Goal: Find specific page/section: Find specific page/section

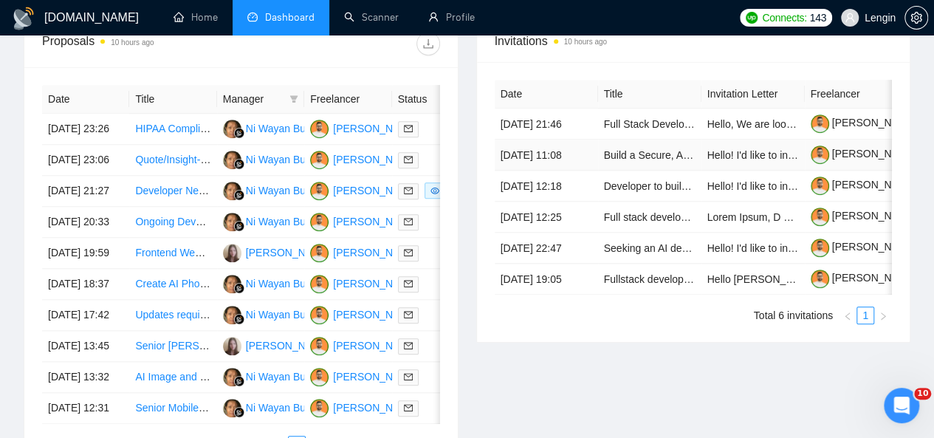
scroll to position [608, 0]
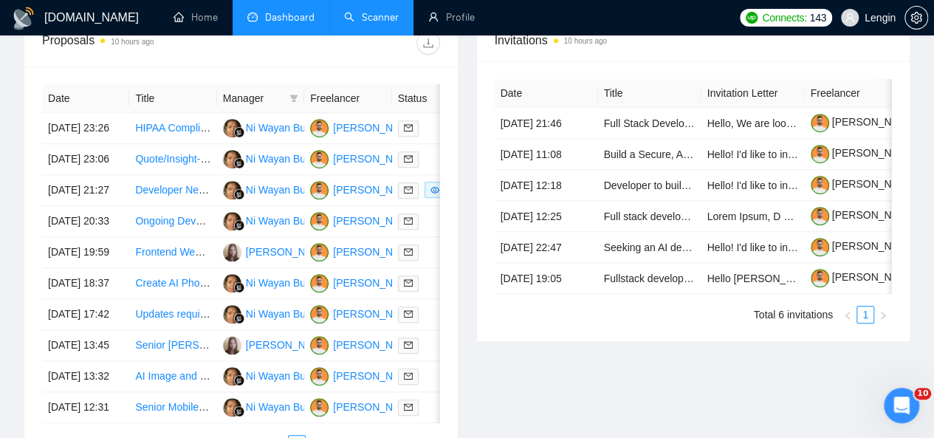
click at [362, 24] on link "Scanner" at bounding box center [371, 17] width 55 height 13
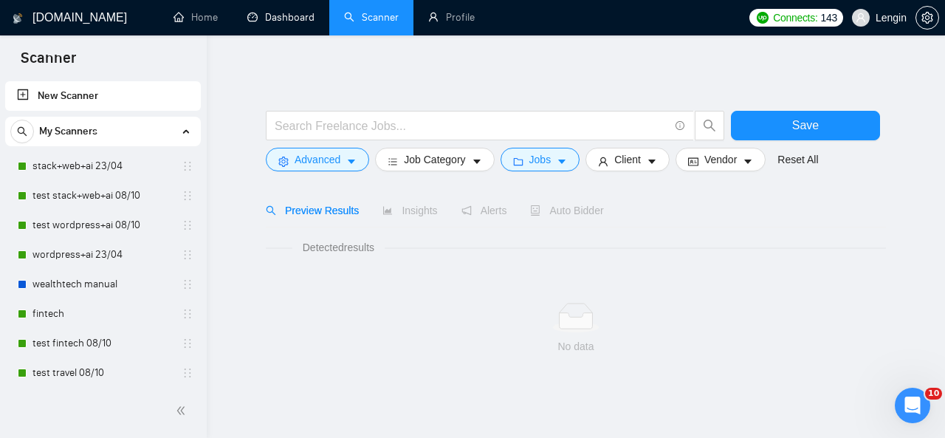
drag, startPoint x: 289, startPoint y: 18, endPoint x: 355, endPoint y: 140, distance: 138.8
click at [289, 18] on link "Dashboard" at bounding box center [280, 17] width 67 height 13
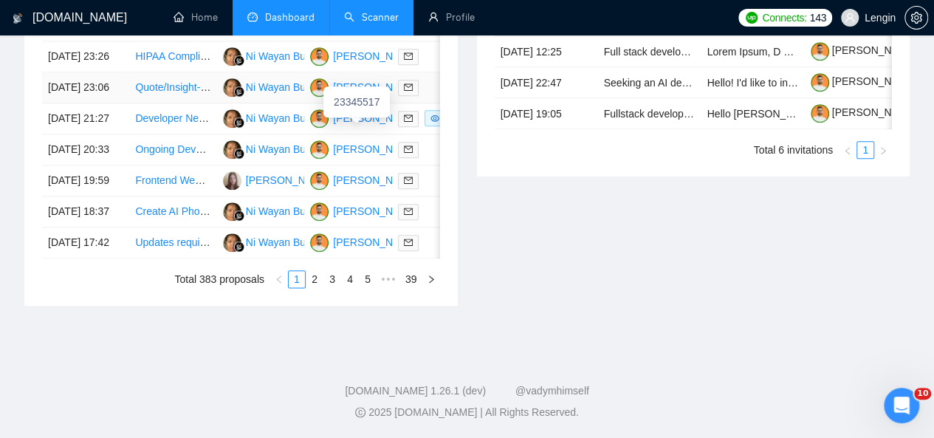
scroll to position [802, 0]
click at [320, 287] on link "2" at bounding box center [314, 279] width 16 height 16
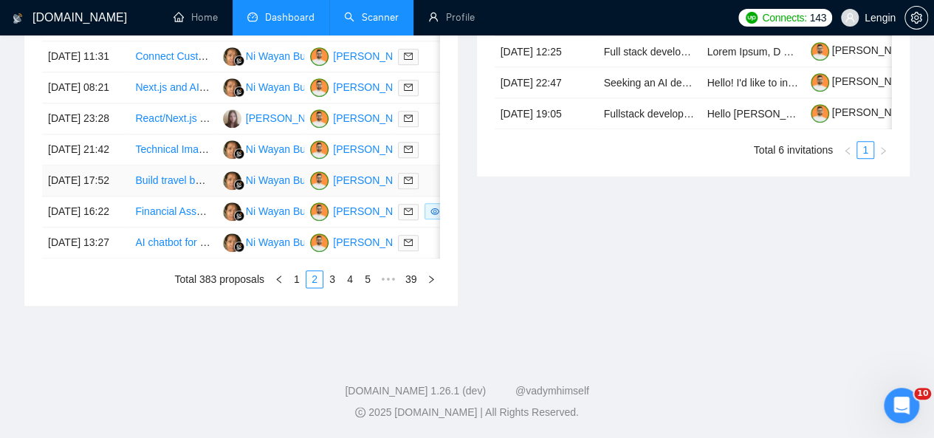
scroll to position [824, 0]
click at [303, 287] on link "1" at bounding box center [297, 279] width 16 height 16
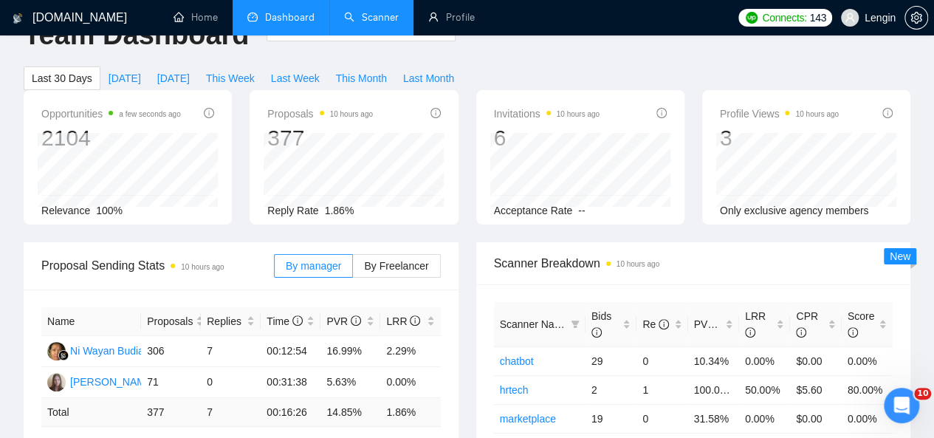
scroll to position [0, 0]
